Goal: Task Accomplishment & Management: Use online tool/utility

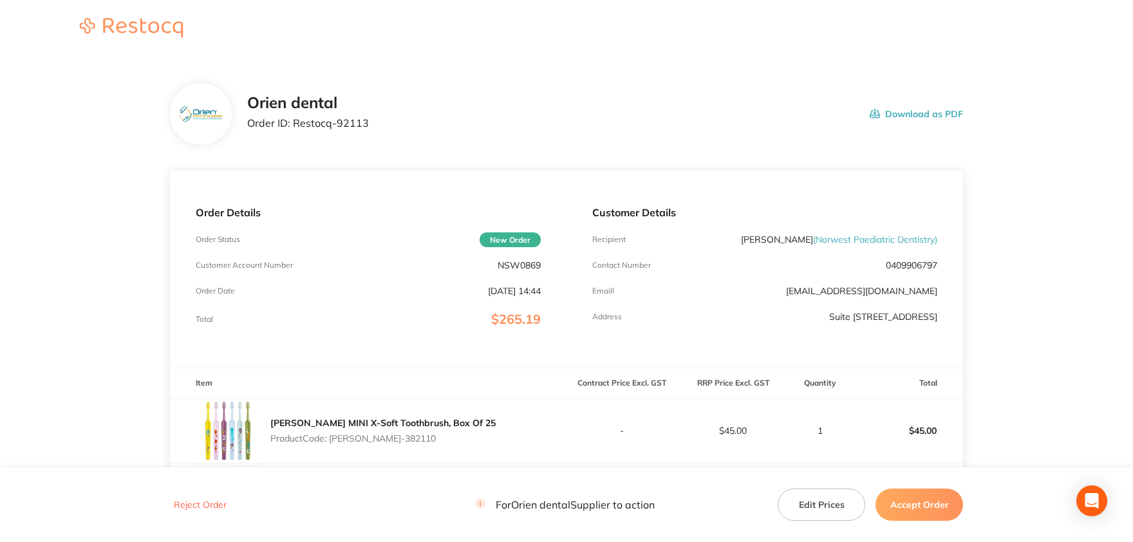
click at [528, 265] on p "NSW0869" at bounding box center [519, 265] width 43 height 10
copy p "NSW0869"
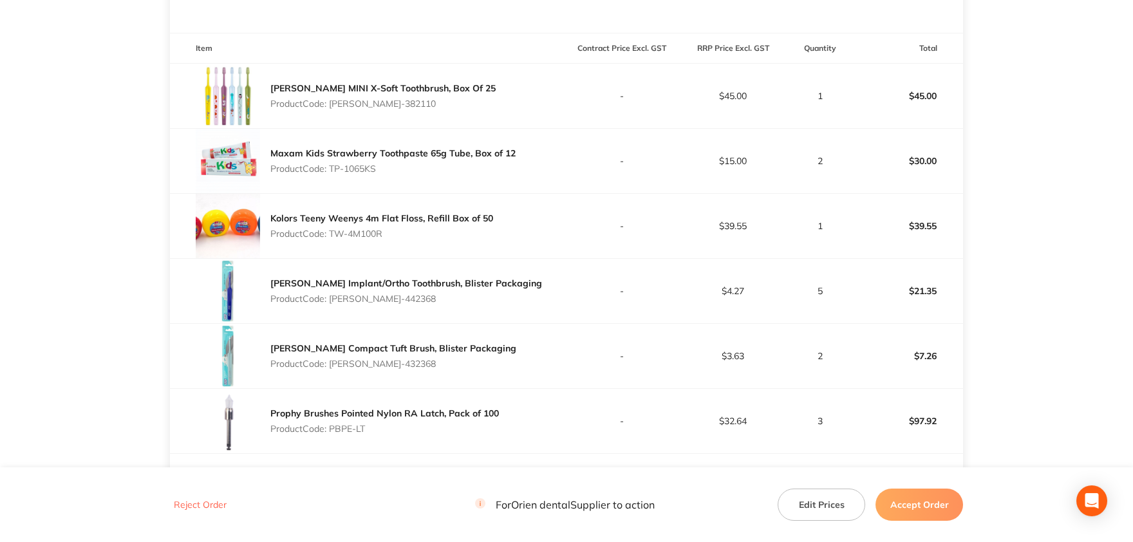
scroll to position [346, 0]
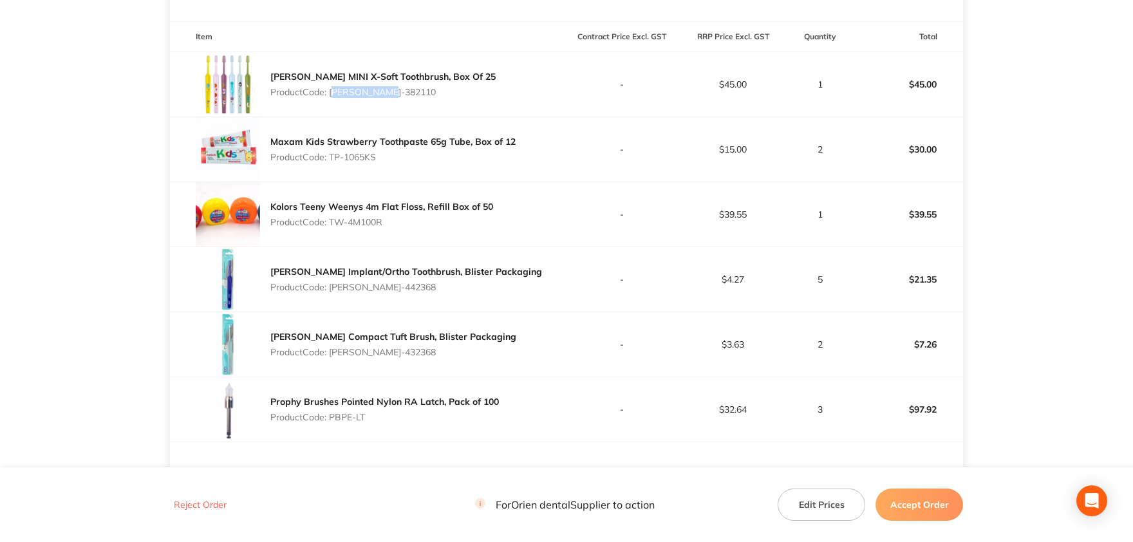
drag, startPoint x: 392, startPoint y: 91, endPoint x: 332, endPoint y: 89, distance: 59.9
click at [332, 89] on p "Product Code: [PERSON_NAME]-382110" at bounding box center [382, 92] width 225 height 10
copy p "[PERSON_NAME]-382110"
drag, startPoint x: 379, startPoint y: 156, endPoint x: 331, endPoint y: 155, distance: 48.3
click at [331, 155] on p "Product Code: TP-1065KS" at bounding box center [392, 157] width 245 height 10
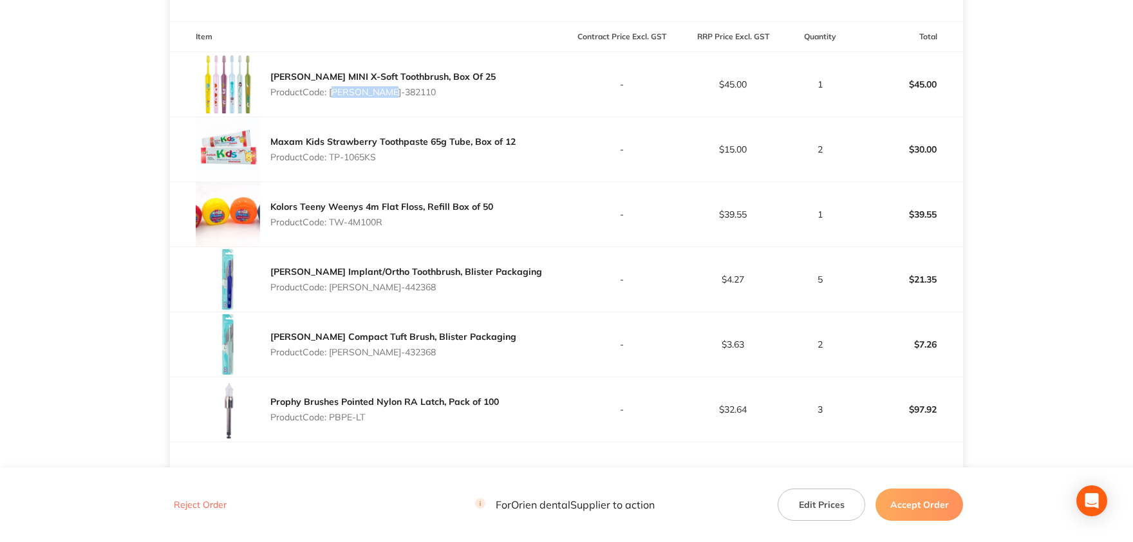
copy p "TP-1065KS"
drag, startPoint x: 385, startPoint y: 222, endPoint x: 332, endPoint y: 219, distance: 53.5
click at [332, 219] on p "Product Code: TW-4M100R" at bounding box center [381, 222] width 223 height 10
copy p "TW-4M100R"
drag, startPoint x: 390, startPoint y: 285, endPoint x: 334, endPoint y: 285, distance: 56.7
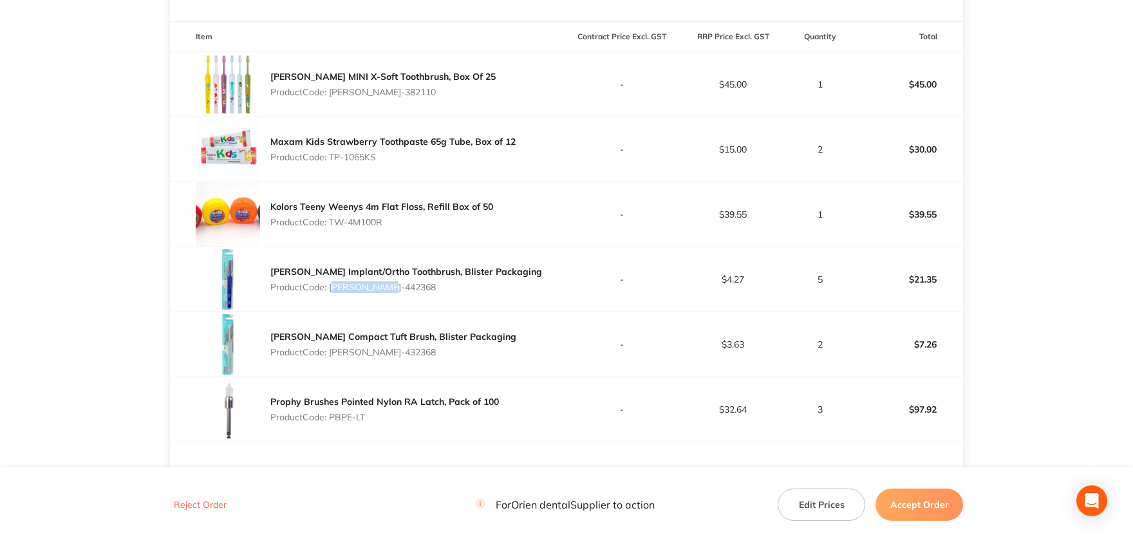
click at [334, 285] on p "Product Code: [PERSON_NAME]-442368" at bounding box center [406, 287] width 272 height 10
copy p "[PERSON_NAME]-442368"
drag, startPoint x: 391, startPoint y: 351, endPoint x: 333, endPoint y: 350, distance: 58.0
click at [333, 350] on p "Product Code: [PERSON_NAME]-432368" at bounding box center [393, 352] width 246 height 10
copy p "[PERSON_NAME]-432368"
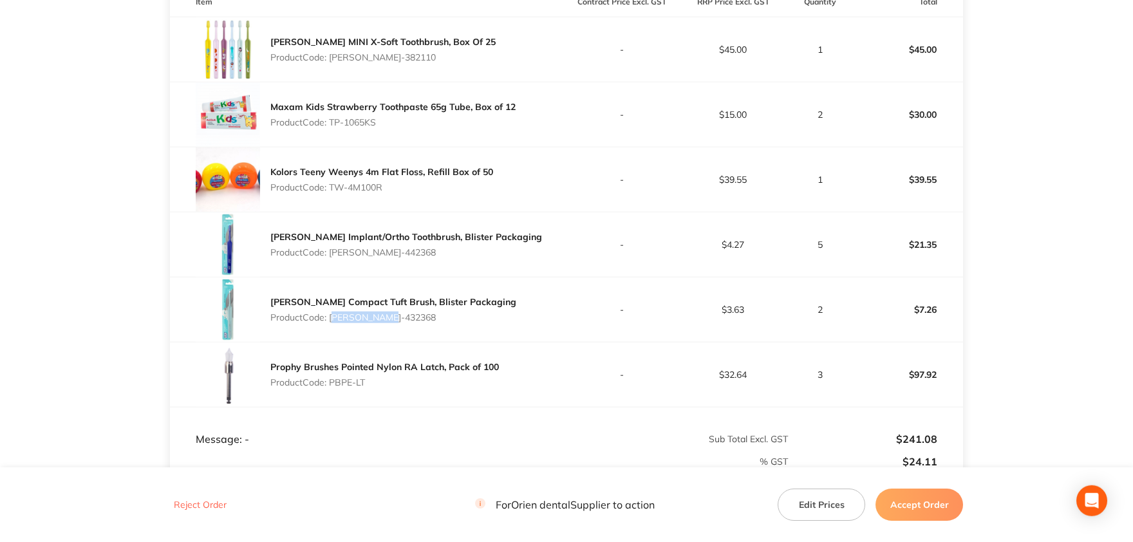
scroll to position [417, 0]
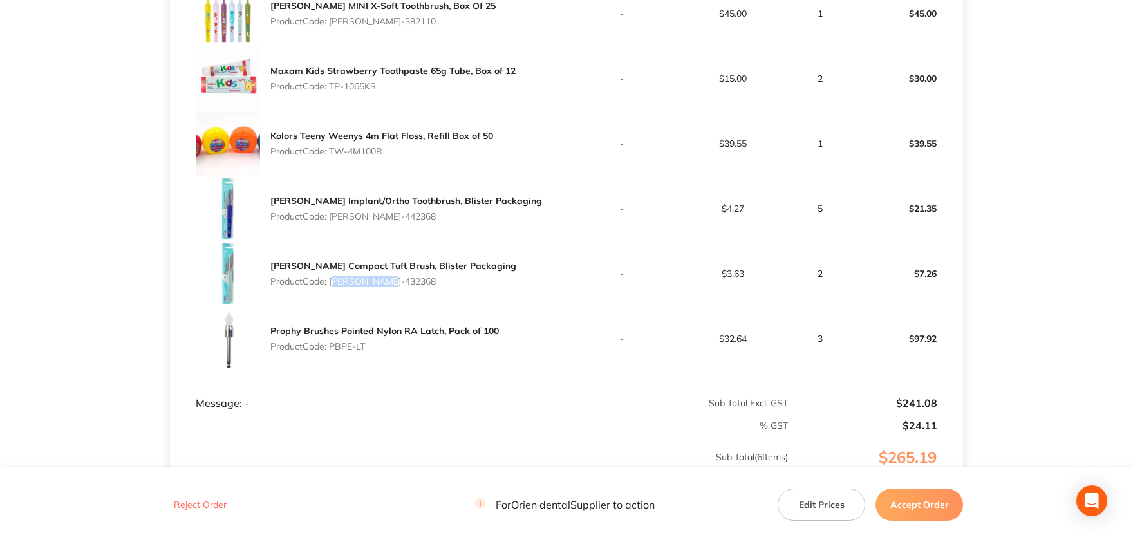
drag, startPoint x: 365, startPoint y: 416, endPoint x: 335, endPoint y: 410, distance: 30.2
click at [339, 409] on table "Item Contract Price Excl. GST RRP Price Excl. GST Quantity Total [PERSON_NAME] …" at bounding box center [566, 229] width 793 height 558
drag, startPoint x: 366, startPoint y: 344, endPoint x: 332, endPoint y: 344, distance: 34.1
click at [332, 344] on p "Product Code: PBPE-LT" at bounding box center [384, 346] width 229 height 10
copy p "PBPE-LT"
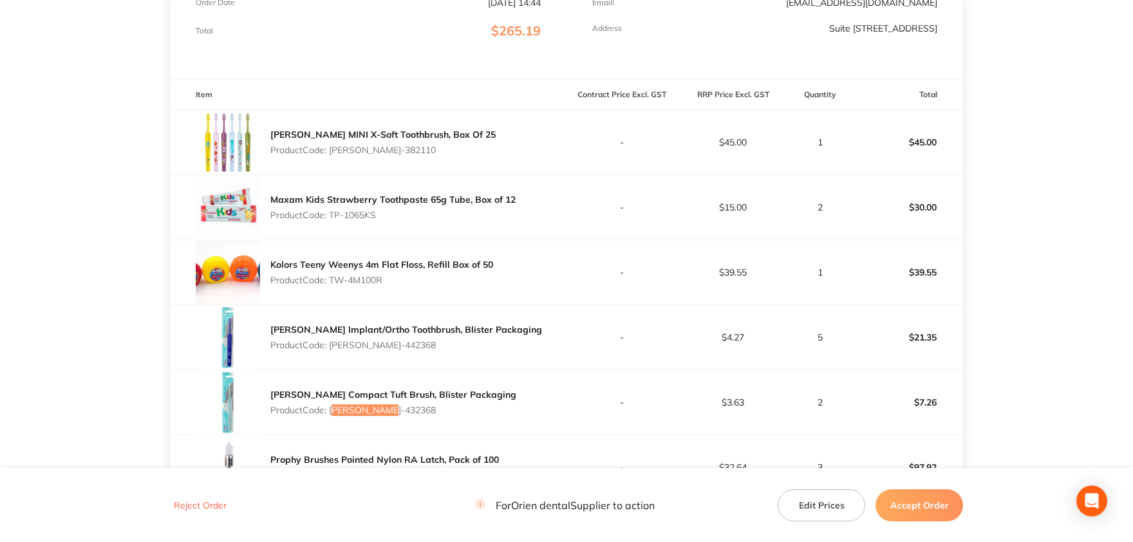
scroll to position [0, 0]
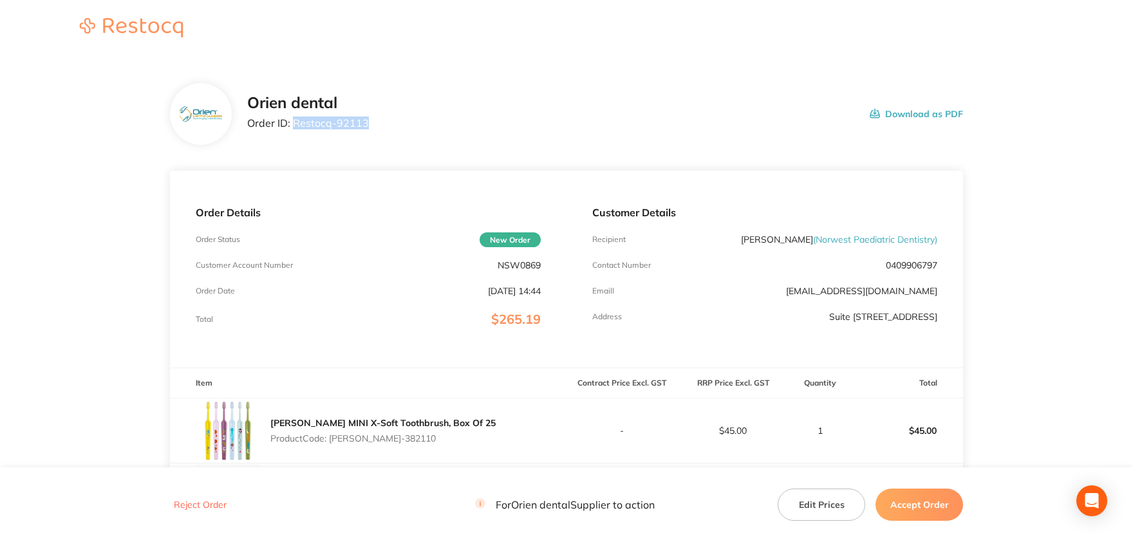
drag, startPoint x: 359, startPoint y: 124, endPoint x: 293, endPoint y: 124, distance: 66.3
click at [293, 124] on div "Orien dental Order ID: Restocq- 92113 Download as PDF" at bounding box center [605, 114] width 716 height 40
copy p "Restocq- 92113"
click at [925, 515] on button "Accept Order" at bounding box center [920, 505] width 88 height 32
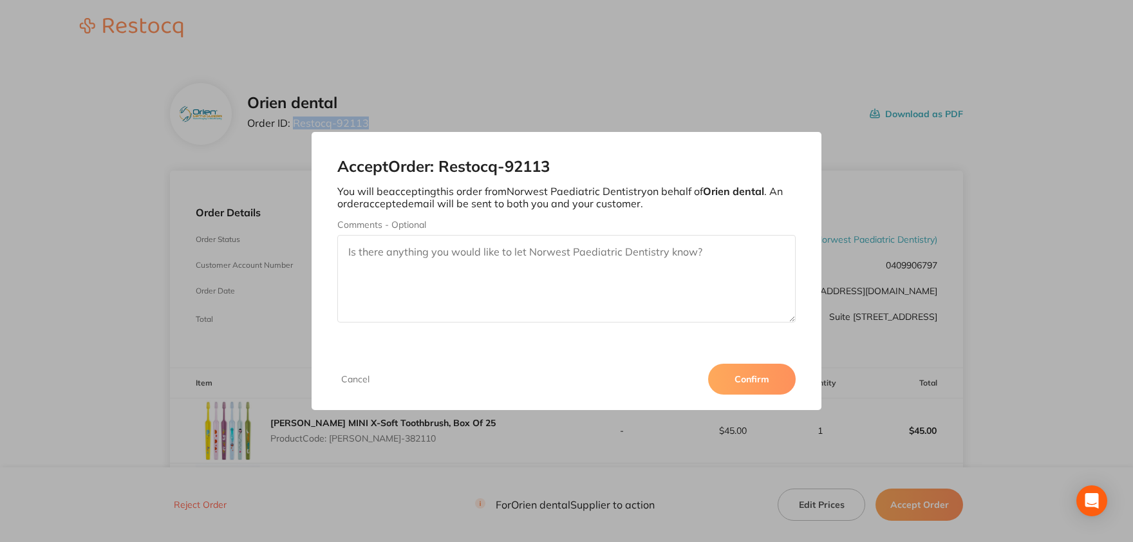
click at [764, 376] on button "Confirm" at bounding box center [752, 379] width 88 height 31
